Goal: Task Accomplishment & Management: Manage account settings

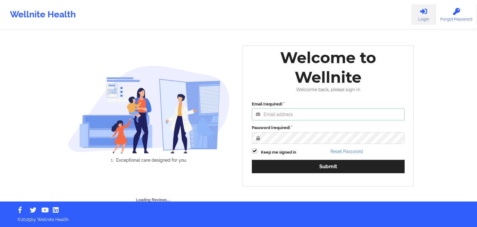
type input "[EMAIL_ADDRESS][DOMAIN_NAME]"
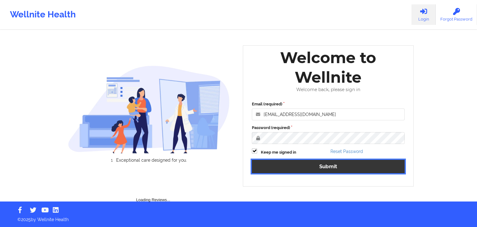
click at [381, 169] on button "Submit" at bounding box center [328, 166] width 153 height 13
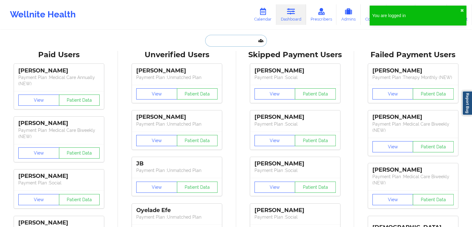
click at [229, 40] on input "text" at bounding box center [235, 41] width 61 height 12
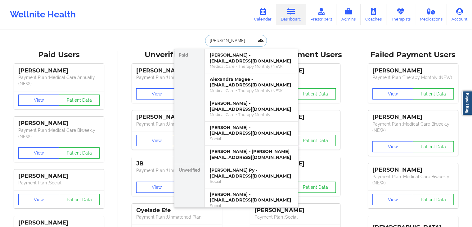
type input "[PERSON_NAME]"
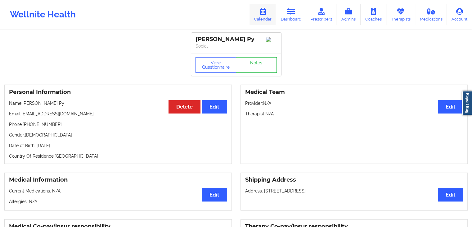
click at [262, 18] on link "Calendar" at bounding box center [263, 14] width 27 height 20
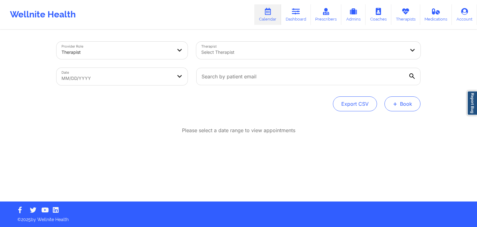
click at [405, 100] on button "+ Book" at bounding box center [402, 103] width 36 height 15
click at [386, 137] on button "Doctor Consultation" at bounding box center [391, 134] width 47 height 10
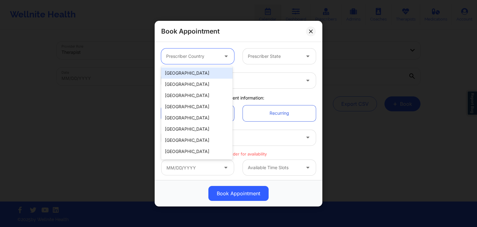
click at [196, 55] on div at bounding box center [192, 55] width 52 height 7
click at [195, 75] on div "[GEOGRAPHIC_DATA]" at bounding box center [196, 72] width 71 height 11
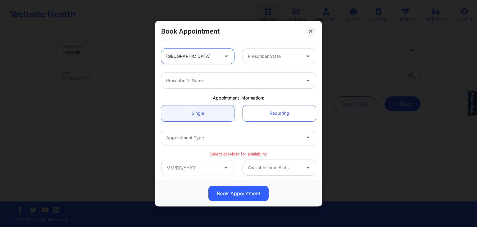
click at [252, 56] on div at bounding box center [274, 55] width 52 height 7
type input "FLO"
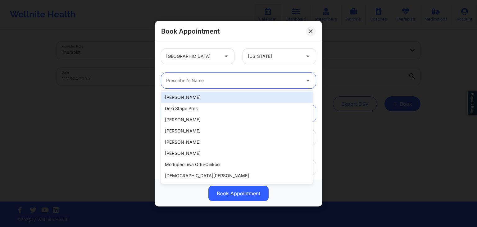
click at [210, 85] on div "Prescriber's Name" at bounding box center [231, 81] width 140 height 16
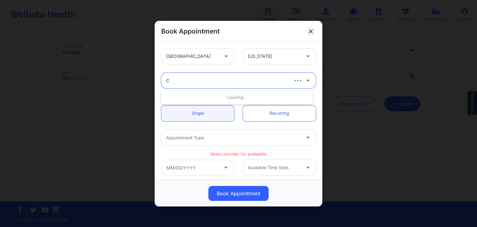
type input "C R"
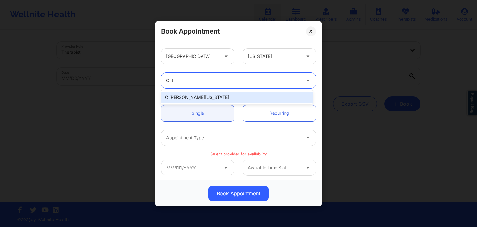
click at [205, 97] on div "C [PERSON_NAME][US_STATE]" at bounding box center [236, 97] width 151 height 11
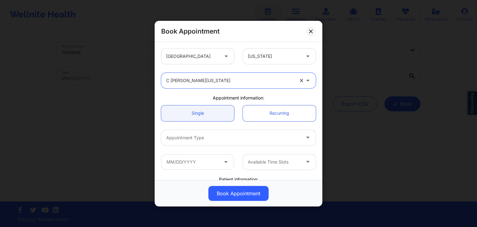
scroll to position [60, 0]
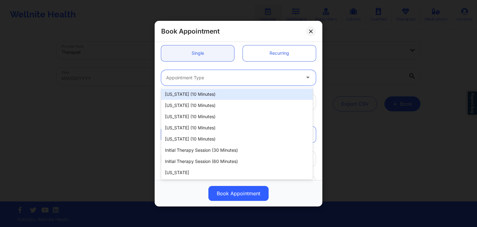
click at [201, 80] on div at bounding box center [233, 77] width 134 height 7
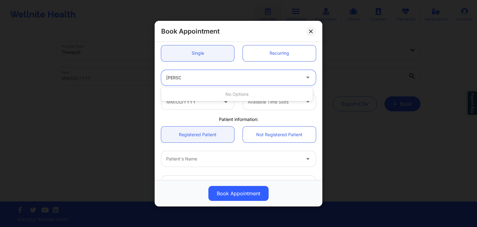
type input "J"
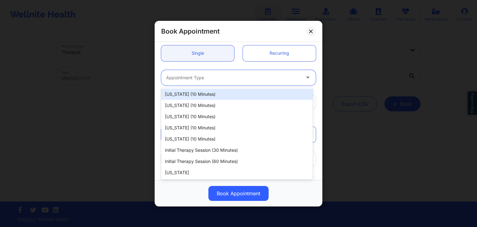
click at [199, 95] on div "[US_STATE] (10 minutes)" at bounding box center [236, 93] width 151 height 11
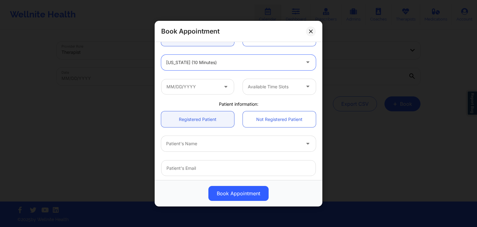
scroll to position [57, 0]
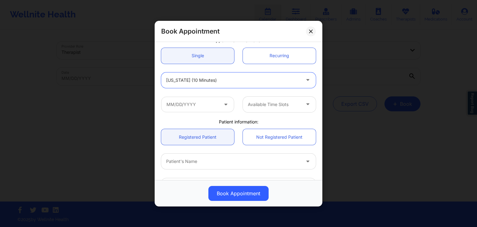
click at [230, 77] on div at bounding box center [233, 79] width 134 height 7
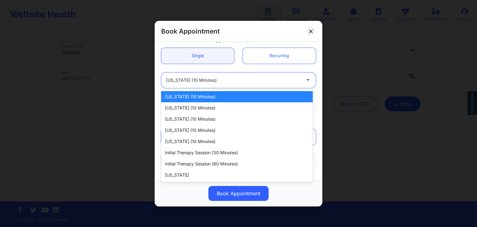
scroll to position [0, 0]
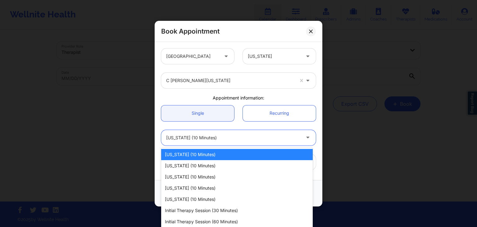
click at [291, 97] on div "Appointment information:" at bounding box center [238, 98] width 163 height 6
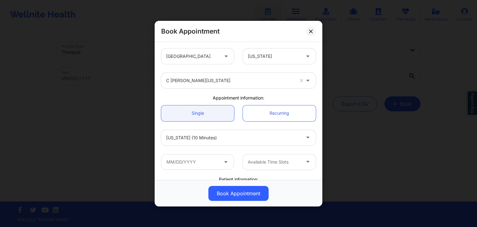
click at [203, 143] on div "[US_STATE] (10 minutes)" at bounding box center [233, 137] width 134 height 16
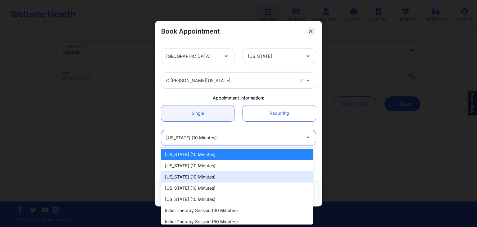
scroll to position [15, 0]
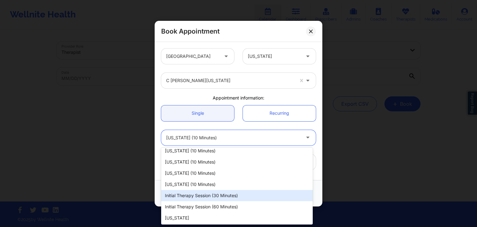
click at [234, 195] on div "Initial Therapy Session (30 minutes)" at bounding box center [236, 195] width 151 height 11
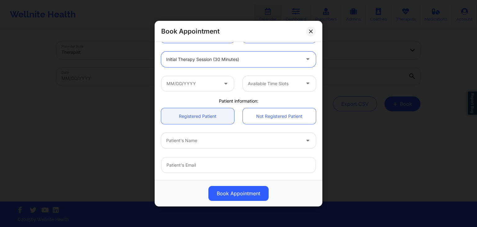
scroll to position [73, 0]
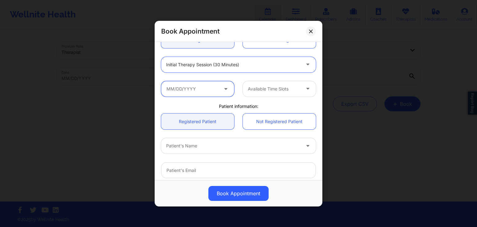
click at [187, 85] on input "text" at bounding box center [197, 89] width 73 height 16
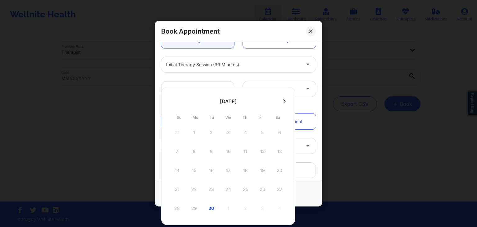
click at [283, 100] on icon at bounding box center [284, 101] width 2 height 5
click at [246, 130] on div "2" at bounding box center [245, 132] width 16 height 17
type input "[DATE]"
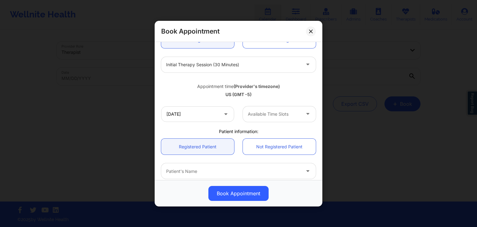
click at [283, 112] on div at bounding box center [274, 113] width 52 height 7
click at [272, 110] on div "Available Time Slots" at bounding box center [272, 114] width 58 height 16
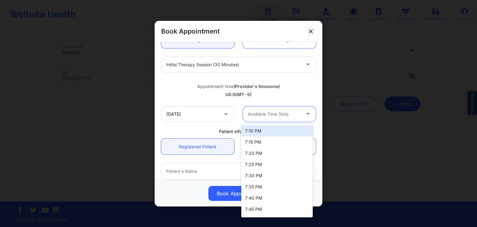
click at [291, 129] on div "7:10 PM" at bounding box center [276, 130] width 71 height 11
click at [280, 107] on div "7:10 PM" at bounding box center [274, 114] width 52 height 16
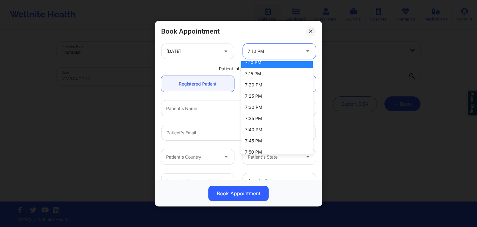
scroll to position [0, 0]
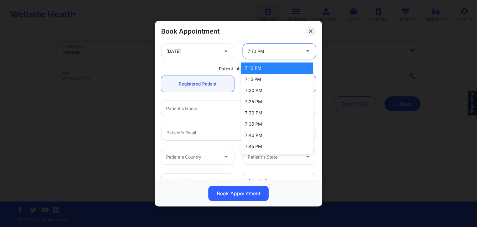
click at [300, 67] on div "7:10 PM" at bounding box center [276, 67] width 71 height 11
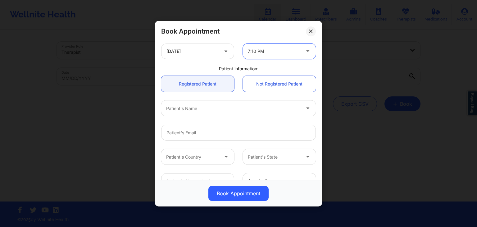
click at [194, 105] on div at bounding box center [233, 107] width 134 height 7
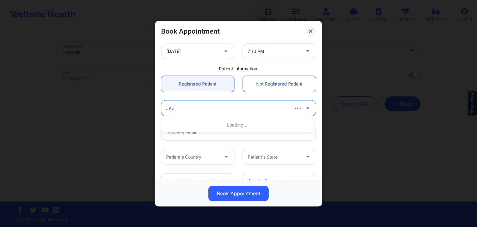
type input "JAZM"
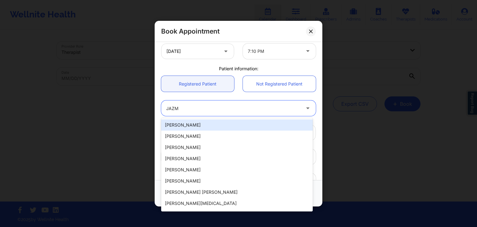
click at [193, 122] on div "[PERSON_NAME]" at bounding box center [236, 124] width 151 height 11
type input "[EMAIL_ADDRESS][PERSON_NAME][DOMAIN_NAME]"
type input "[PHONE_NUMBER]"
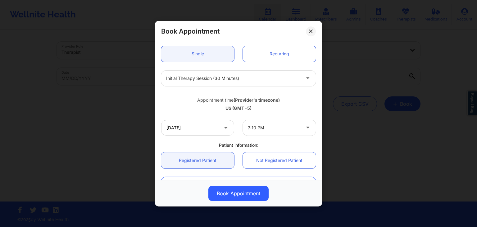
scroll to position [67, 0]
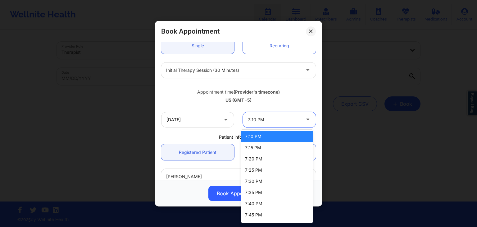
click at [277, 113] on div "7:10 PM" at bounding box center [274, 119] width 52 height 16
click at [309, 138] on div "7:10 PM" at bounding box center [276, 136] width 71 height 11
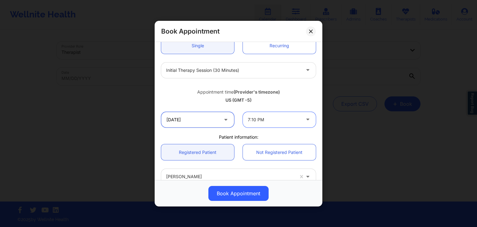
click at [206, 118] on input "[DATE]" at bounding box center [197, 119] width 73 height 16
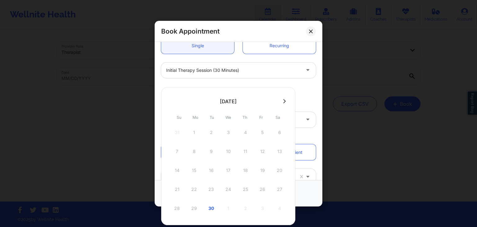
click at [284, 101] on icon at bounding box center [284, 101] width 2 height 5
click at [246, 131] on div "2" at bounding box center [245, 132] width 16 height 17
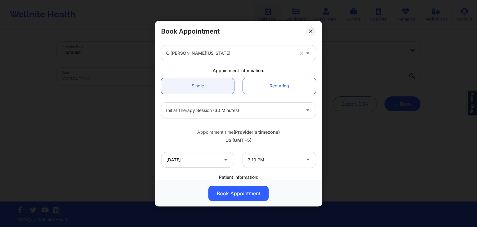
scroll to position [25, 0]
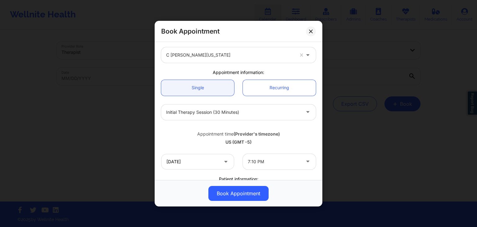
click at [272, 106] on div "Initial Therapy Session (30 minutes)" at bounding box center [233, 112] width 134 height 16
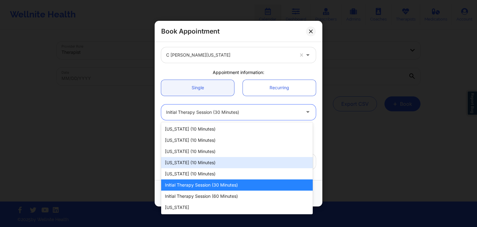
click at [315, 111] on div "8 results available. Use Up and Down to choose options, press Enter to select t…" at bounding box center [238, 112] width 163 height 16
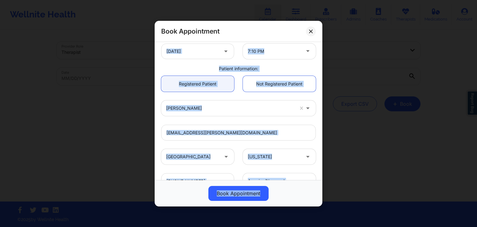
scroll to position [184, 0]
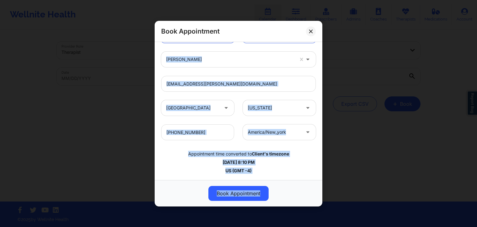
drag, startPoint x: 318, startPoint y: 110, endPoint x: 318, endPoint y: 200, distance: 90.3
click at [318, 200] on div "Book Appointment [GEOGRAPHIC_DATA] [US_STATE] C [PERSON_NAME][US_STATE] Appoint…" at bounding box center [239, 113] width 168 height 185
click at [318, 200] on div "Book Appointment" at bounding box center [238, 193] width 159 height 15
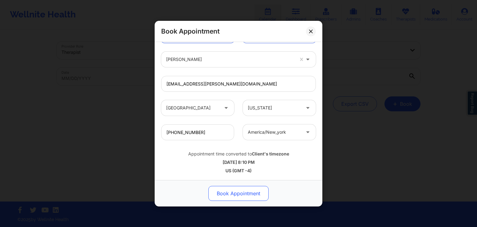
click at [246, 188] on button "Book Appointment" at bounding box center [238, 193] width 60 height 15
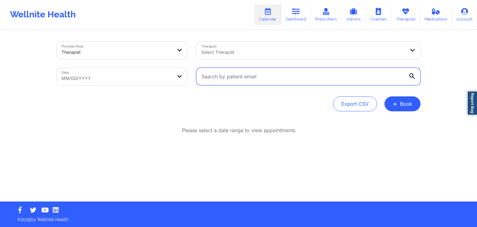
click at [214, 75] on input "text" at bounding box center [308, 76] width 224 height 17
paste input "[EMAIL_ADDRESS][PERSON_NAME][DOMAIN_NAME]"
type input "[EMAIL_ADDRESS][PERSON_NAME][DOMAIN_NAME]"
click at [413, 72] on input "[EMAIL_ADDRESS][PERSON_NAME][DOMAIN_NAME]" at bounding box center [308, 76] width 224 height 17
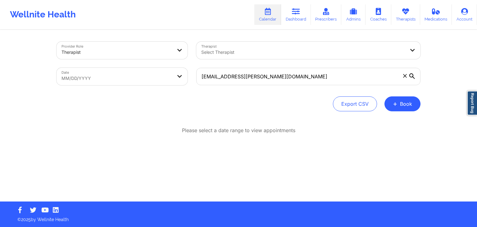
click at [412, 78] on icon at bounding box center [412, 76] width 6 height 6
click at [412, 78] on input "[EMAIL_ADDRESS][PERSON_NAME][DOMAIN_NAME]" at bounding box center [308, 76] width 224 height 17
click at [412, 78] on icon at bounding box center [412, 76] width 6 height 6
click at [412, 78] on input "[EMAIL_ADDRESS][PERSON_NAME][DOMAIN_NAME]" at bounding box center [308, 76] width 224 height 17
click at [412, 78] on icon at bounding box center [412, 76] width 6 height 6
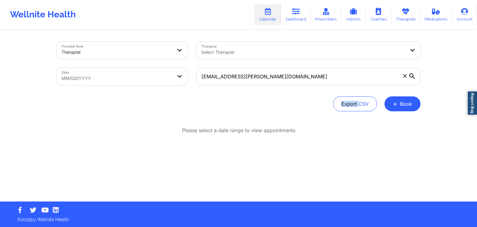
click at [412, 78] on input "[EMAIL_ADDRESS][PERSON_NAME][DOMAIN_NAME]" at bounding box center [308, 76] width 224 height 17
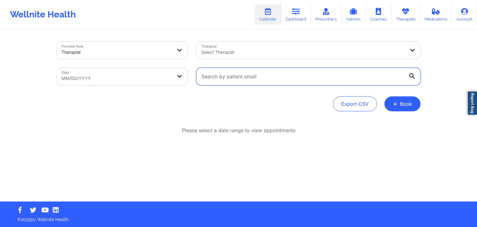
click at [214, 82] on input "text" at bounding box center [308, 76] width 224 height 17
paste input "[EMAIL_ADDRESS][PERSON_NAME][DOMAIN_NAME]"
type input "[EMAIL_ADDRESS][PERSON_NAME][DOMAIN_NAME]"
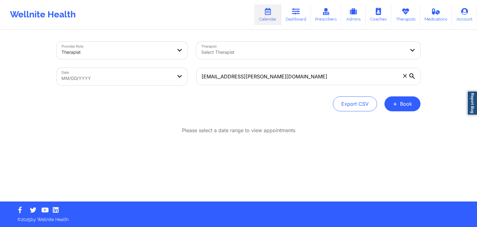
click at [410, 76] on icon at bounding box center [412, 76] width 6 height 6
click at [410, 76] on input "[EMAIL_ADDRESS][PERSON_NAME][DOMAIN_NAME]" at bounding box center [308, 76] width 224 height 17
select select "2025-7"
select select "2025-8"
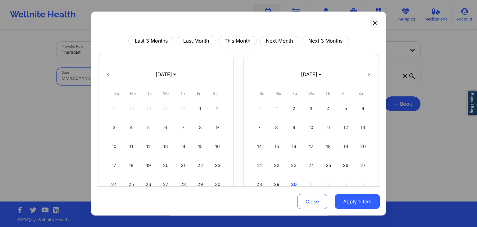
click at [170, 80] on body "Wellnite Health Calendar Dashboard Prescribers Admins Coaches Therapists Medica…" at bounding box center [238, 113] width 477 height 227
click at [368, 74] on icon at bounding box center [369, 74] width 2 height 5
select select "2025-8"
select select "2025-9"
click at [325, 110] on div "2" at bounding box center [328, 108] width 16 height 17
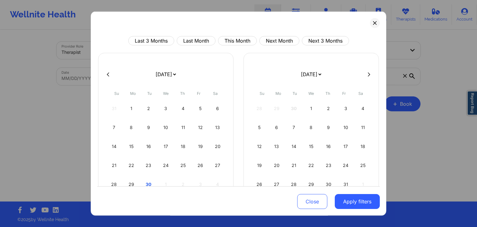
select select "2025-9"
select select "2025-10"
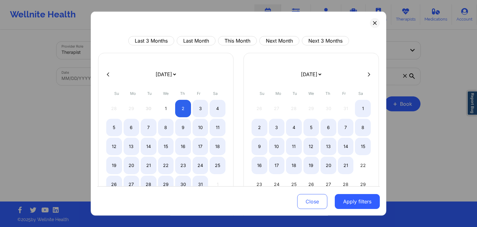
select select "2025-9"
select select "2025-10"
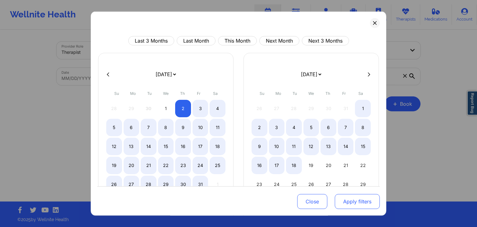
select select "2025-9"
select select "2025-10"
click at [353, 207] on button "Apply filters" at bounding box center [357, 201] width 45 height 15
click at [352, 206] on button "Apply filters" at bounding box center [357, 201] width 45 height 15
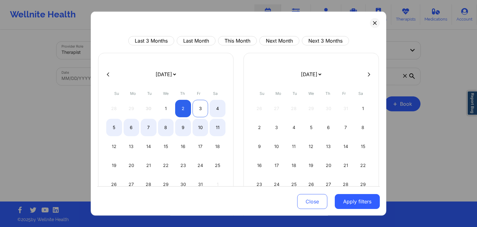
select select "2025-9"
select select "2025-10"
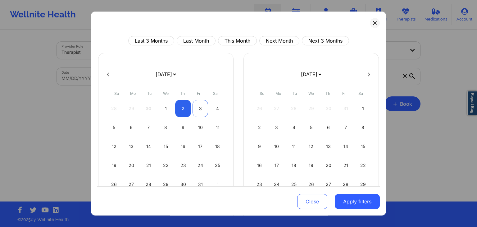
click at [197, 105] on div "3" at bounding box center [200, 108] width 16 height 17
select select "2025-9"
select select "2025-10"
click at [346, 205] on button "Apply filters" at bounding box center [357, 201] width 45 height 15
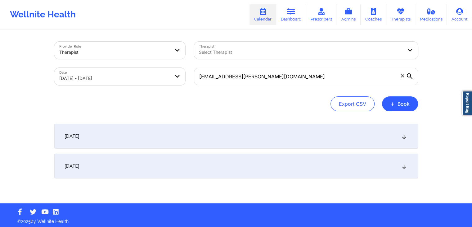
click at [222, 128] on div "October 2, 2025" at bounding box center [236, 136] width 364 height 25
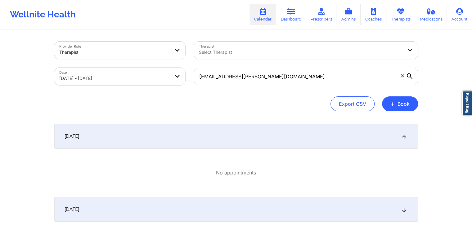
click at [160, 204] on div "October 3, 2025" at bounding box center [236, 209] width 364 height 25
click at [291, 15] on link "Dashboard" at bounding box center [291, 14] width 30 height 20
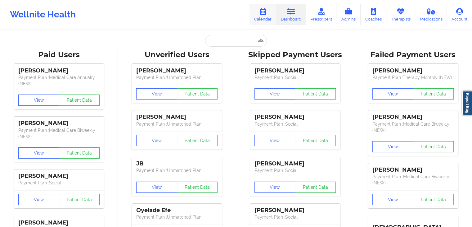
click at [276, 18] on link "Calendar" at bounding box center [263, 14] width 27 height 20
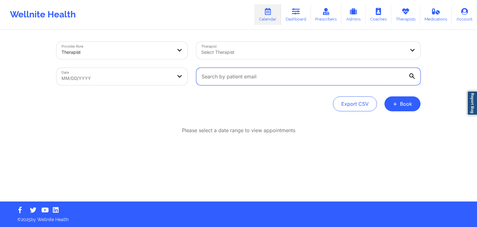
click at [260, 80] on input "text" at bounding box center [308, 76] width 224 height 17
paste input "[EMAIL_ADDRESS][PERSON_NAME][DOMAIN_NAME]"
type input "[EMAIL_ADDRESS][PERSON_NAME][DOMAIN_NAME]"
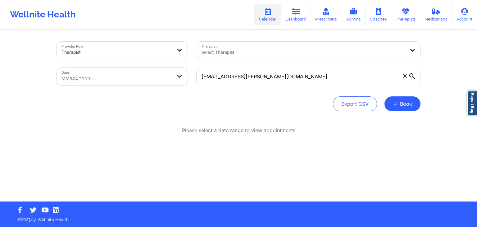
click at [413, 76] on icon at bounding box center [412, 76] width 6 height 6
click at [413, 76] on input "[EMAIL_ADDRESS][PERSON_NAME][DOMAIN_NAME]" at bounding box center [308, 76] width 224 height 17
click at [277, 11] on link "Calendar" at bounding box center [267, 14] width 27 height 20
click at [404, 75] on icon at bounding box center [404, 75] width 3 height 3
click at [404, 75] on input "[EMAIL_ADDRESS][PERSON_NAME][DOMAIN_NAME]" at bounding box center [308, 76] width 224 height 17
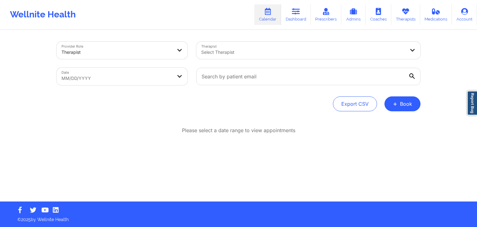
click at [404, 53] on div at bounding box center [303, 51] width 204 height 7
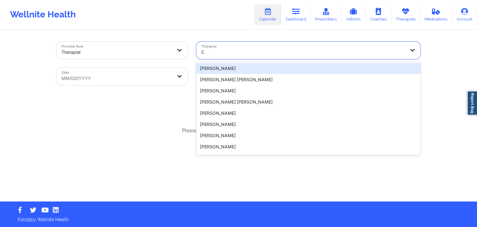
type input "C"
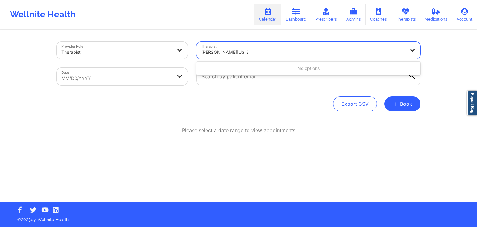
type input "RENEE WASHINGTON"
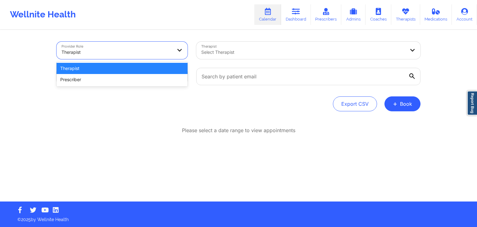
click at [176, 54] on div at bounding box center [180, 50] width 15 height 17
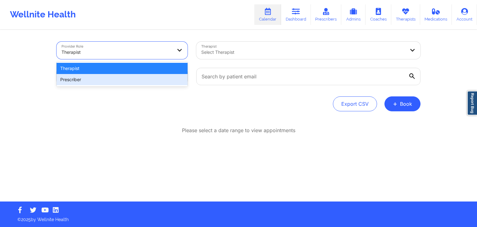
click at [143, 82] on div "Prescriber" at bounding box center [121, 79] width 131 height 11
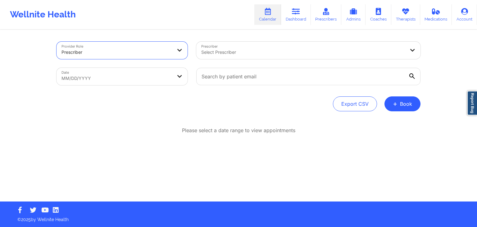
click at [246, 53] on div at bounding box center [303, 51] width 204 height 7
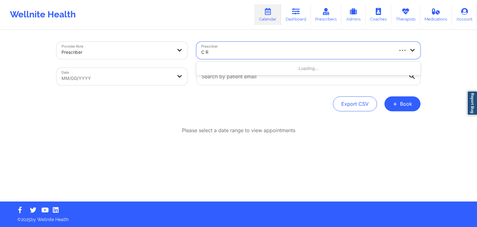
type input "C RE"
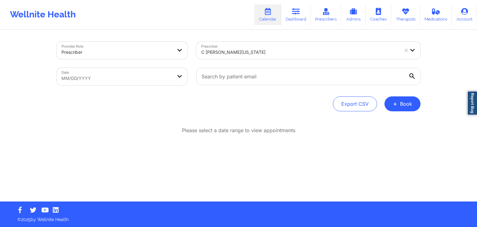
click at [412, 77] on icon at bounding box center [412, 76] width 6 height 6
click at [412, 77] on input "text" at bounding box center [308, 76] width 224 height 17
click at [391, 103] on button "+ Book" at bounding box center [402, 103] width 36 height 15
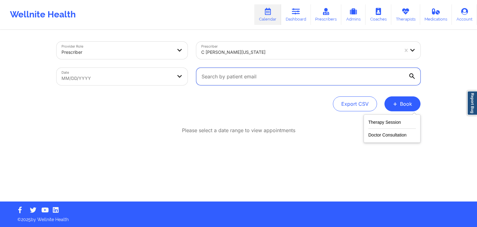
click at [394, 73] on input "text" at bounding box center [308, 76] width 224 height 17
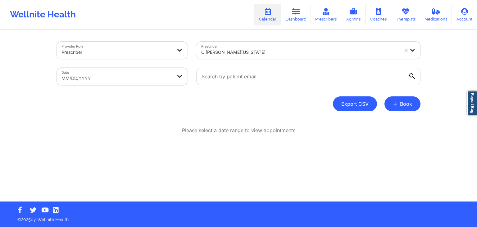
click at [352, 104] on button "Export CSV" at bounding box center [355, 103] width 44 height 15
select select "2025-7"
select select "2025-8"
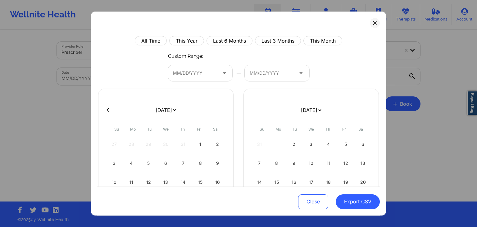
click at [318, 108] on select "January 2019 February 2019 March 2019 April 2019 May 2019 June 2019 July 2019 A…" at bounding box center [311, 109] width 23 height 17
click at [154, 45] on div "All Time This Year Last 6 Months Last 3 Months This Month Custom Range: MM/DD/Y…" at bounding box center [238, 166] width 282 height 260
click at [153, 45] on button "All Time" at bounding box center [151, 40] width 32 height 9
select select "2019-1"
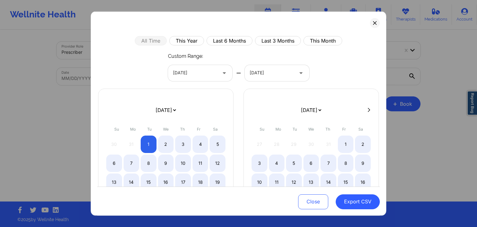
click at [222, 70] on icon at bounding box center [224, 72] width 6 height 5
click at [350, 70] on div "All Time This Year Last 6 Months Last 3 Months This Month Custom Range: 01/01/2…" at bounding box center [238, 157] width 282 height 242
click at [327, 39] on button "This Month" at bounding box center [322, 40] width 39 height 9
select select "2025-7"
select select "2025-8"
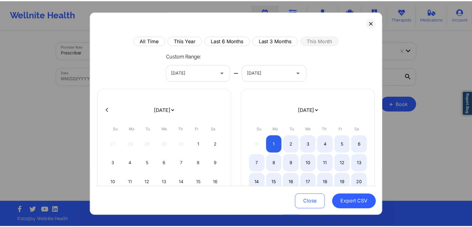
scroll to position [80, 0]
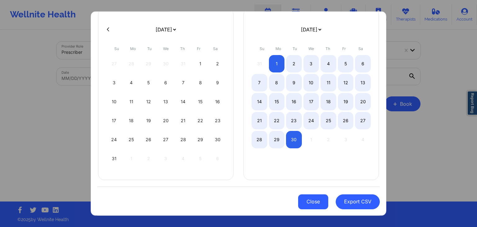
click at [317, 196] on button "Close" at bounding box center [313, 201] width 30 height 15
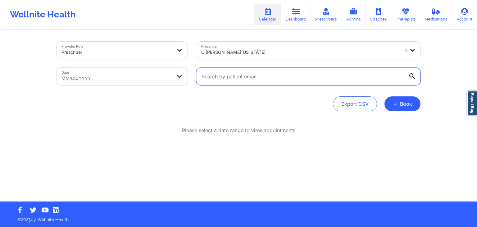
click at [377, 79] on input "text" at bounding box center [308, 76] width 224 height 17
paste input "[EMAIL_ADDRESS][PERSON_NAME][DOMAIN_NAME]"
type input "[EMAIL_ADDRESS][PERSON_NAME][DOMAIN_NAME]"
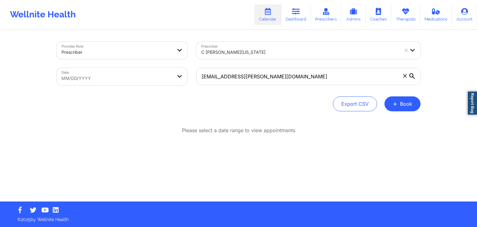
select select "2025-7"
select select "2025-8"
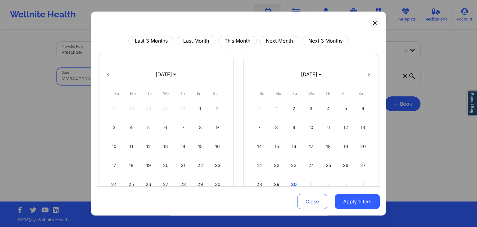
click at [146, 80] on body "Wellnite Health Calendar Dashboard Prescribers Admins Coaches Therapists Medica…" at bounding box center [238, 113] width 477 height 227
click at [368, 75] on icon at bounding box center [369, 74] width 2 height 5
select select "2025-8"
select select "2025-9"
click at [327, 107] on div "2" at bounding box center [328, 108] width 16 height 17
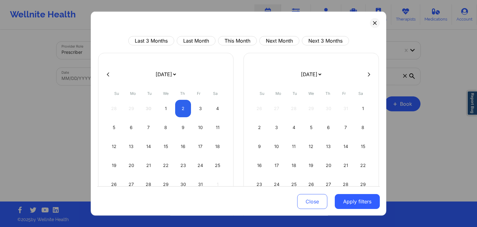
select select "2025-9"
select select "2025-10"
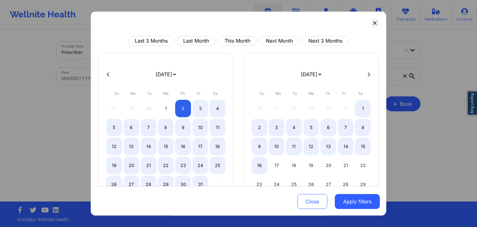
select select "2025-9"
select select "2025-10"
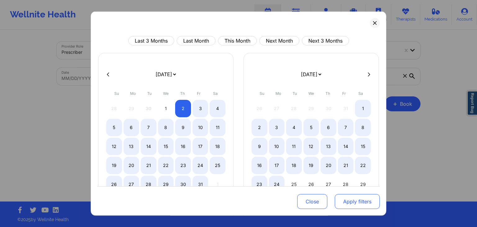
click at [350, 197] on button "Apply filters" at bounding box center [357, 201] width 45 height 15
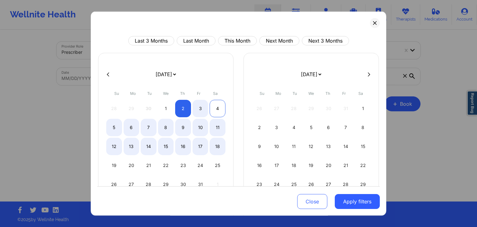
select select "2025-9"
select select "2025-10"
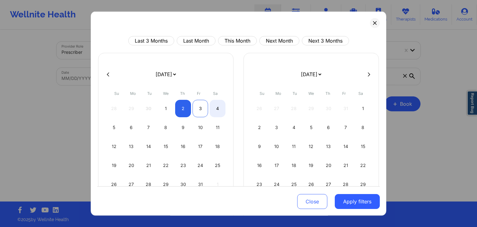
select select "2025-9"
select select "2025-10"
click at [198, 110] on div "3" at bounding box center [200, 108] width 16 height 17
select select "2025-9"
select select "2025-10"
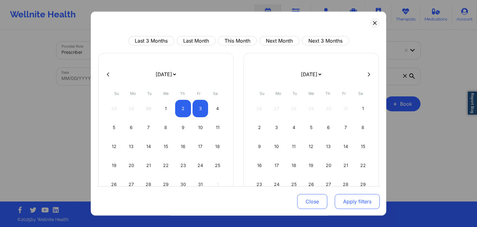
click at [350, 204] on button "Apply filters" at bounding box center [357, 201] width 45 height 15
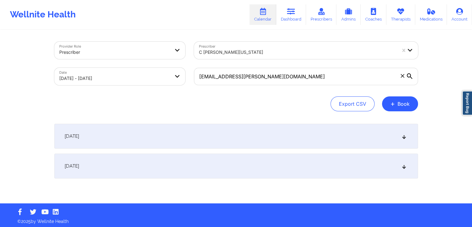
click at [321, 137] on div "October 2, 2025" at bounding box center [236, 136] width 364 height 25
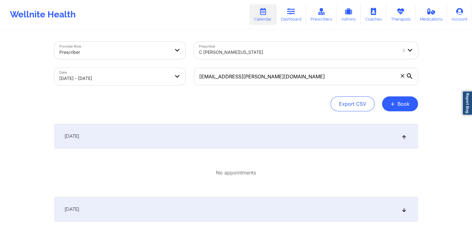
click at [241, 217] on div "October 3, 2025" at bounding box center [236, 209] width 364 height 25
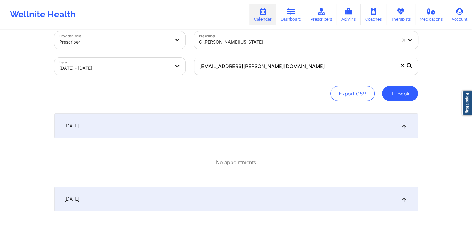
scroll to position [0, 0]
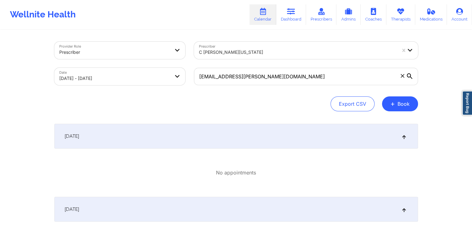
click at [409, 76] on icon at bounding box center [410, 76] width 6 height 6
click at [409, 76] on input "[EMAIL_ADDRESS][PERSON_NAME][DOMAIN_NAME]" at bounding box center [306, 76] width 224 height 17
click at [409, 76] on icon at bounding box center [410, 76] width 6 height 6
click at [409, 76] on input "[EMAIL_ADDRESS][PERSON_NAME][DOMAIN_NAME]" at bounding box center [306, 76] width 224 height 17
click at [409, 76] on icon at bounding box center [410, 76] width 6 height 6
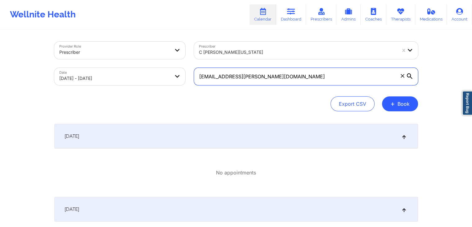
click at [409, 76] on input "[EMAIL_ADDRESS][PERSON_NAME][DOMAIN_NAME]" at bounding box center [306, 76] width 224 height 17
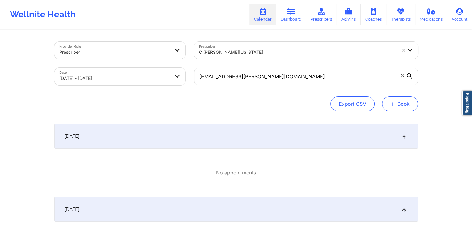
click at [406, 98] on button "+ Book" at bounding box center [400, 103] width 36 height 15
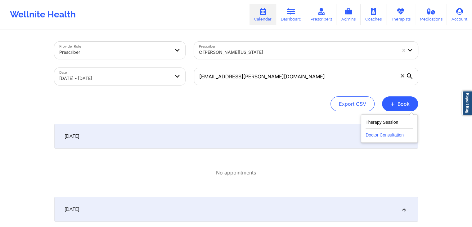
click at [390, 138] on button "Doctor Consultation" at bounding box center [389, 134] width 47 height 10
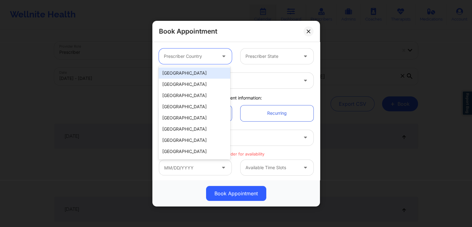
click at [218, 55] on div at bounding box center [224, 56] width 15 height 16
click at [203, 74] on div "[GEOGRAPHIC_DATA]" at bounding box center [194, 72] width 71 height 11
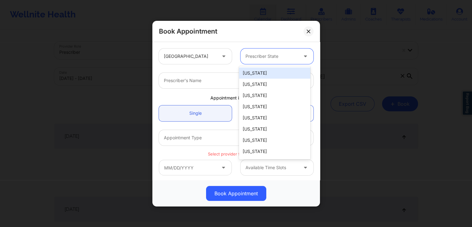
click at [264, 59] on div at bounding box center [272, 55] width 52 height 7
type input "new"
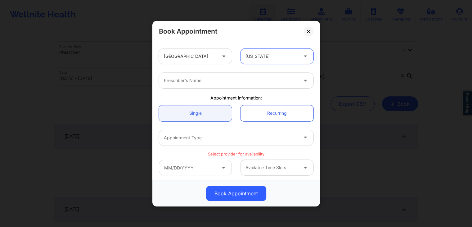
click at [251, 85] on div "Prescriber's Name" at bounding box center [229, 81] width 140 height 16
type input "renee"
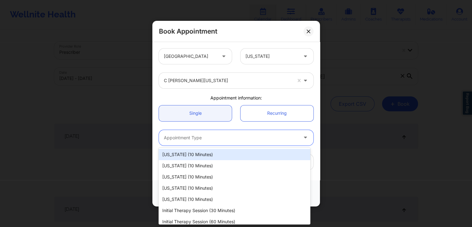
click at [242, 140] on div at bounding box center [231, 136] width 134 height 7
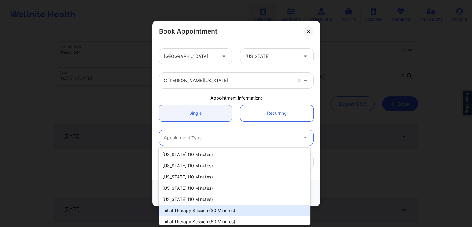
click at [250, 210] on div "Initial Therapy Session (30 minutes)" at bounding box center [234, 210] width 151 height 11
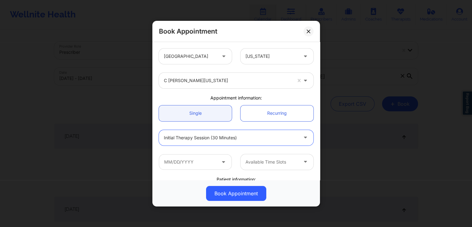
click at [278, 165] on div at bounding box center [272, 161] width 52 height 7
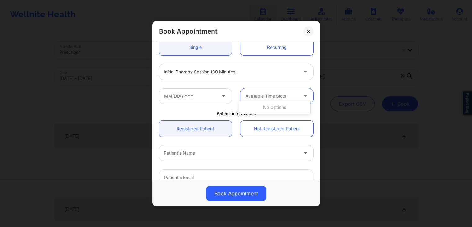
scroll to position [75, 0]
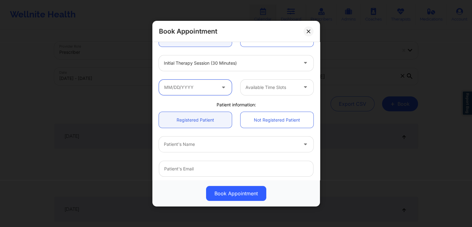
click at [195, 92] on input "text" at bounding box center [195, 87] width 73 height 16
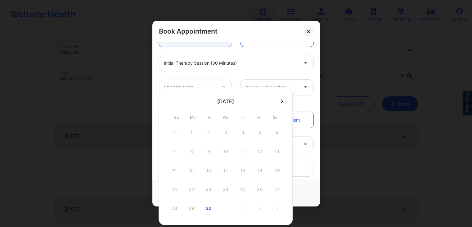
click at [282, 101] on icon at bounding box center [282, 101] width 2 height 5
click at [241, 132] on div "2" at bounding box center [243, 132] width 16 height 17
type input "[DATE]"
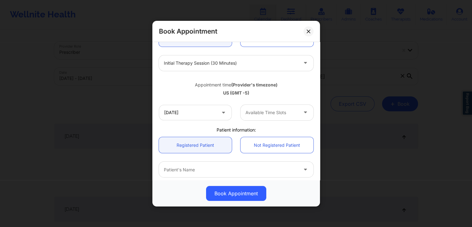
click at [268, 109] on div at bounding box center [272, 111] width 52 height 7
click at [308, 29] on button at bounding box center [309, 31] width 10 height 10
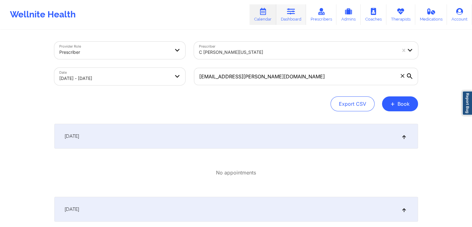
click at [295, 13] on icon at bounding box center [291, 11] width 8 height 7
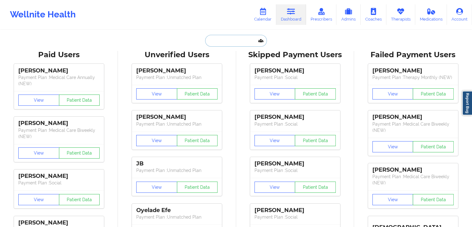
click at [231, 40] on input "text" at bounding box center [235, 41] width 61 height 12
paste input "naomibagliere@yahoo.com"
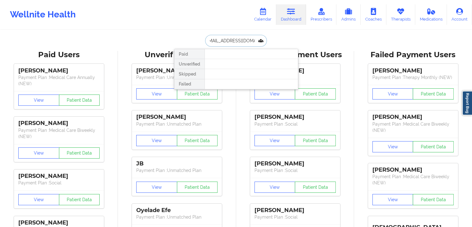
type input "naomibagliere@yahoo.com"
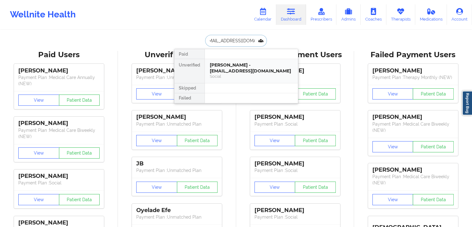
click at [245, 71] on div "Naomi Moeller - naomibagliere@yahoo.com" at bounding box center [251, 67] width 83 height 11
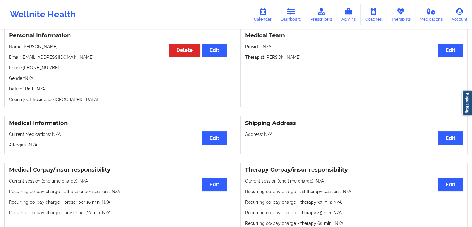
scroll to position [58, 0]
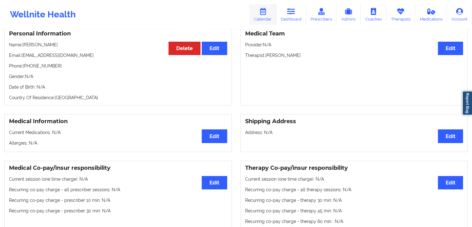
click at [267, 20] on link "Calendar" at bounding box center [263, 14] width 27 height 20
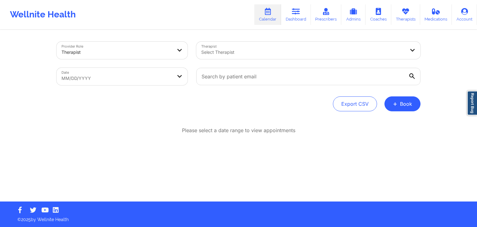
click at [409, 77] on icon at bounding box center [412, 76] width 6 height 6
click at [409, 77] on input "text" at bounding box center [308, 76] width 224 height 17
click at [409, 77] on icon at bounding box center [412, 76] width 6 height 6
click at [409, 77] on input "text" at bounding box center [308, 76] width 224 height 17
drag, startPoint x: 409, startPoint y: 77, endPoint x: 346, endPoint y: 110, distance: 70.5
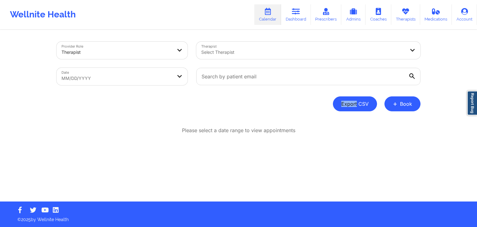
click at [346, 110] on div "Provider Role Therapist Therapist Select Therapist Date MM/DD/YYYY Export CSV +…" at bounding box center [238, 77] width 364 height 70
click at [346, 110] on button "Export CSV" at bounding box center [355, 103] width 44 height 15
select select "2025-7"
select select "2025-8"
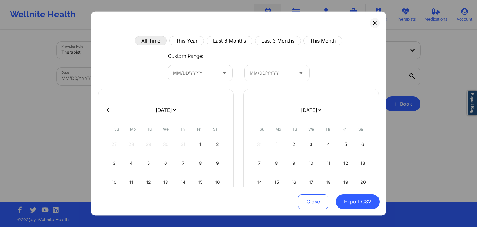
click at [158, 39] on button "All Time" at bounding box center [151, 40] width 32 height 9
select select "2019-1"
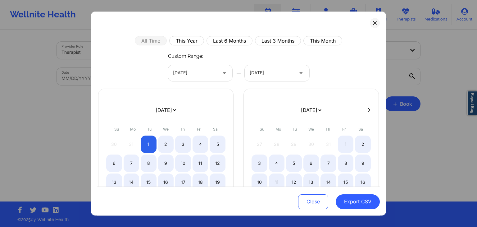
click at [298, 72] on icon at bounding box center [301, 72] width 6 height 5
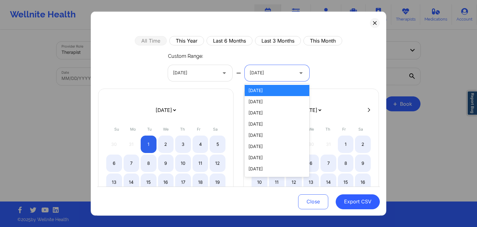
click at [330, 85] on div "All Time This Year Last 6 Months Last 3 Months This Month Custom Range: 01/01/2…" at bounding box center [238, 157] width 282 height 242
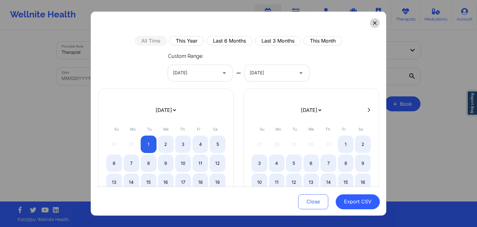
click at [373, 23] on icon at bounding box center [375, 23] width 4 height 4
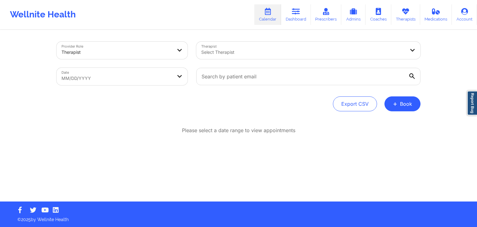
click at [262, 15] on link "Calendar" at bounding box center [267, 14] width 27 height 20
click at [271, 14] on icon at bounding box center [268, 11] width 8 height 7
drag, startPoint x: 294, startPoint y: 11, endPoint x: 291, endPoint y: 11, distance: 3.8
click at [294, 11] on icon at bounding box center [296, 11] width 8 height 7
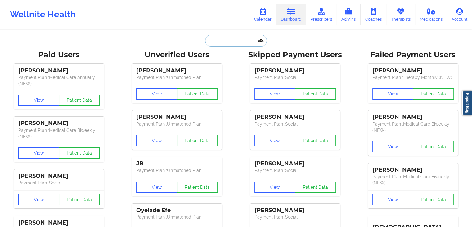
click at [221, 42] on input "text" at bounding box center [235, 41] width 61 height 12
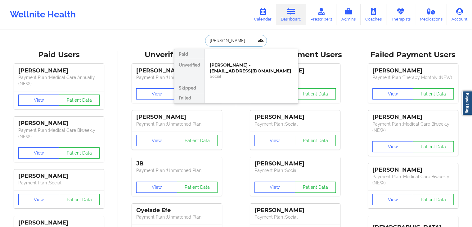
type input "hannah davis"
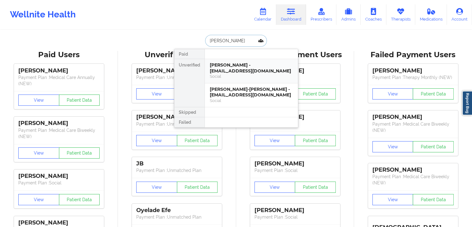
click at [230, 69] on div "Hannah Davis - hannahsimmons42@gmail.com" at bounding box center [251, 67] width 83 height 11
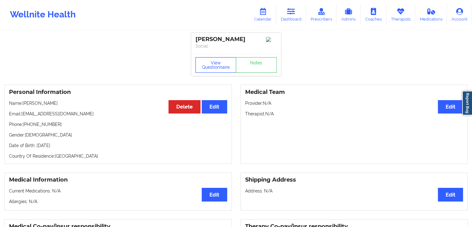
click at [205, 63] on button "View Questionnaire" at bounding box center [216, 65] width 41 height 16
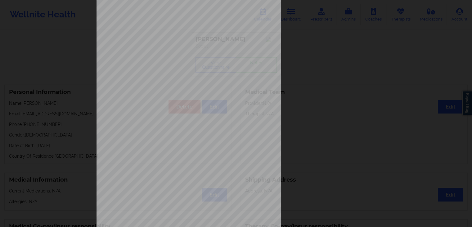
scroll to position [70, 0]
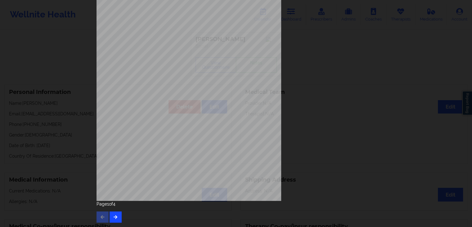
click at [114, 216] on icon "button" at bounding box center [115, 217] width 5 height 4
click at [115, 215] on icon "button" at bounding box center [115, 217] width 5 height 4
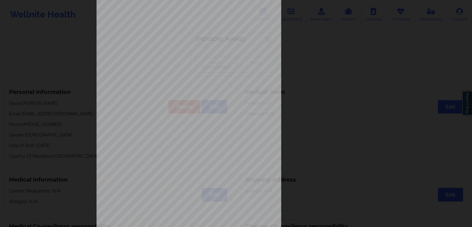
scroll to position [0, 0]
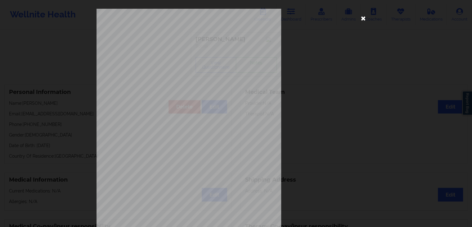
click at [359, 19] on icon at bounding box center [364, 18] width 10 height 10
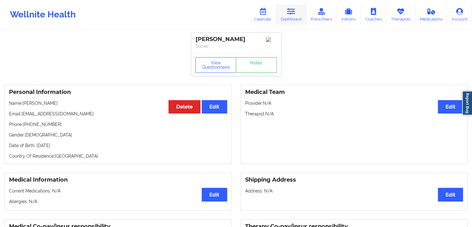
click at [282, 15] on link "Dashboard" at bounding box center [291, 14] width 30 height 20
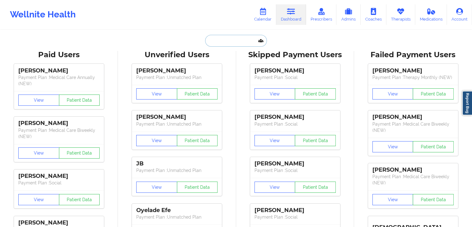
click at [241, 38] on input "text" at bounding box center [235, 41] width 61 height 12
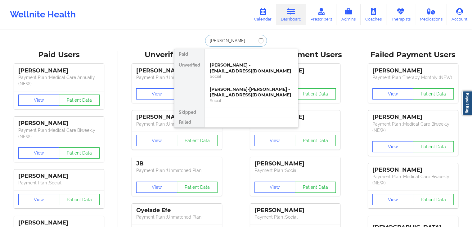
type input "tamia daniel"
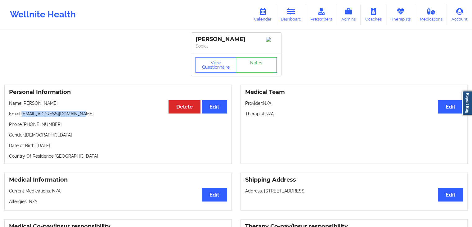
drag, startPoint x: 80, startPoint y: 113, endPoint x: 23, endPoint y: 115, distance: 57.4
click at [23, 115] on p "Email: danielstamia955@gmail.com" at bounding box center [118, 114] width 218 height 6
copy p "danielstamia955@gmail.com"
click at [268, 16] on link "Calendar" at bounding box center [263, 14] width 27 height 20
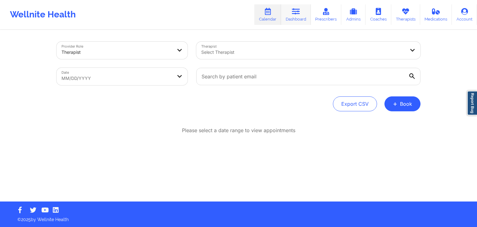
click at [296, 18] on link "Dashboard" at bounding box center [296, 14] width 30 height 20
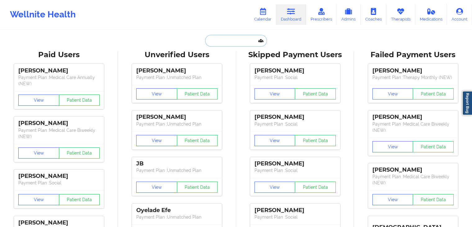
click at [232, 44] on input "text" at bounding box center [235, 41] width 61 height 12
click at [232, 44] on input "c" at bounding box center [235, 41] width 61 height 12
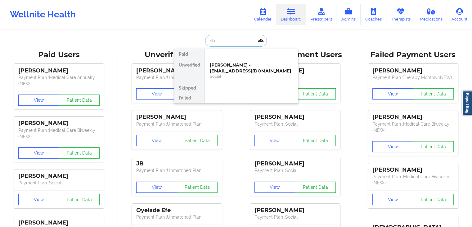
type input "c"
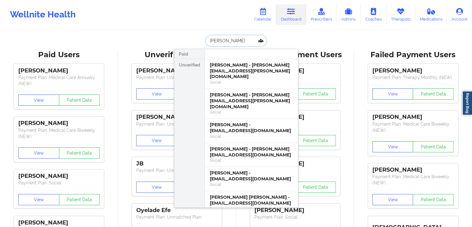
type input "susanna"
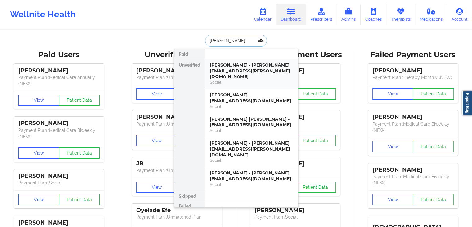
click at [242, 67] on div "susanna R acker - susie.acker@gmail.com" at bounding box center [251, 70] width 83 height 17
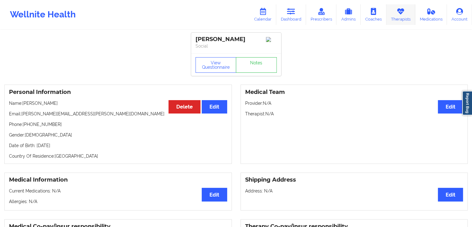
click at [392, 21] on link "Therapists" at bounding box center [400, 14] width 29 height 20
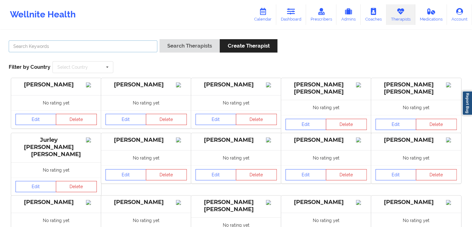
click at [104, 48] on input "text" at bounding box center [83, 46] width 149 height 12
type input "melissa werg"
click at [160, 39] on button "Search Therapists" at bounding box center [190, 45] width 60 height 13
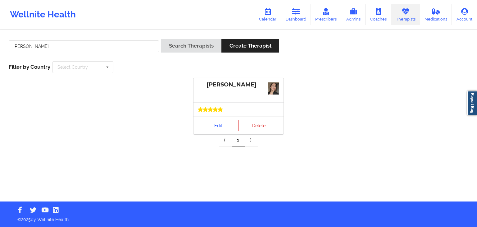
click at [207, 123] on link "Edit" at bounding box center [218, 125] width 41 height 11
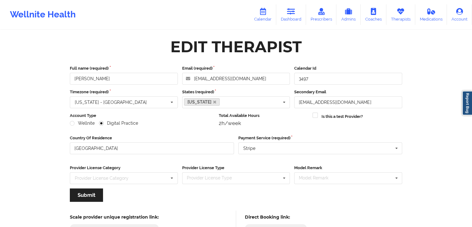
scroll to position [52, 0]
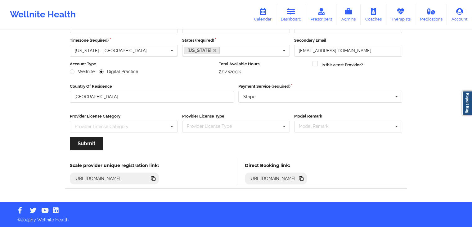
click at [304, 178] on icon at bounding box center [301, 178] width 3 height 3
click at [292, 19] on link "Dashboard" at bounding box center [291, 14] width 30 height 20
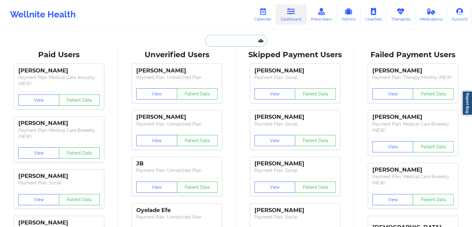
click at [247, 38] on input "text" at bounding box center [235, 41] width 61 height 12
paste input "vanessa_redbird@yahoo.com"
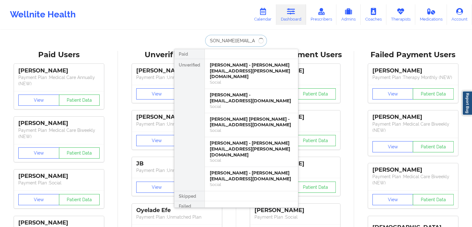
type input "vanessa_redbird@yahoo.com"
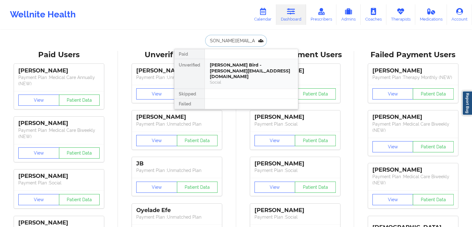
click at [248, 69] on div "Vanessa Red Bird - vanessa_redbird@yahoo.com" at bounding box center [251, 70] width 83 height 17
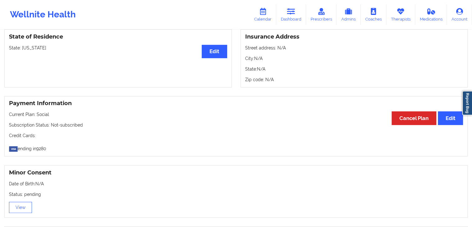
scroll to position [325, 0]
